Goal: Complete application form: Complete application form

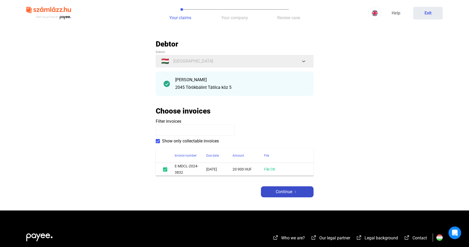
click at [286, 191] on span "Continue" at bounding box center [284, 192] width 17 height 6
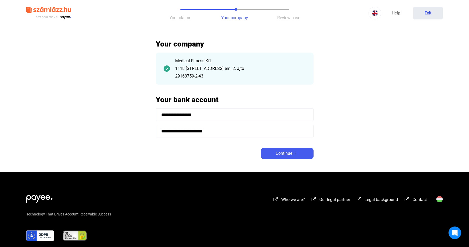
click at [285, 151] on span "Continue" at bounding box center [284, 153] width 17 height 6
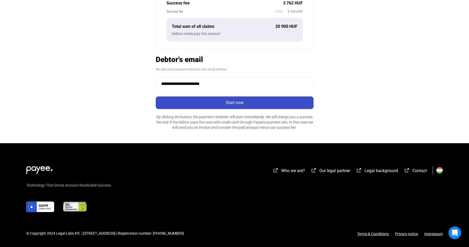
scroll to position [155, 0]
click at [233, 105] on div "Start now" at bounding box center [234, 103] width 155 height 6
